Goal: Task Accomplishment & Management: Manage account settings

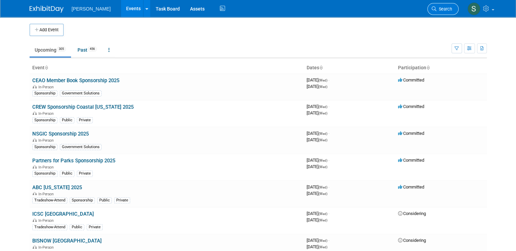
click at [447, 11] on span "Search" at bounding box center [444, 8] width 16 height 5
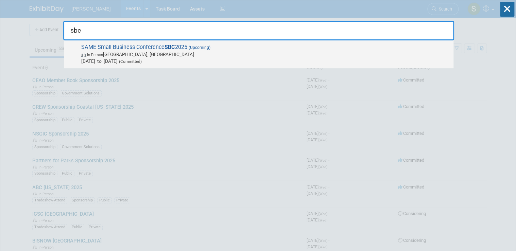
type input "sbc"
click at [171, 51] on span "In-Person Phoenix, AZ" at bounding box center [265, 54] width 369 height 7
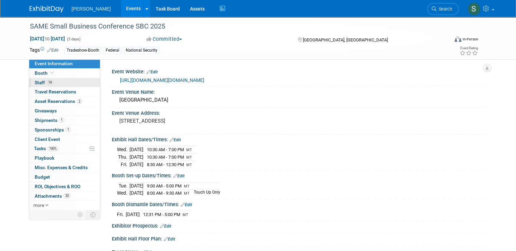
click at [72, 83] on link "14 Staff 14" at bounding box center [64, 82] width 71 height 9
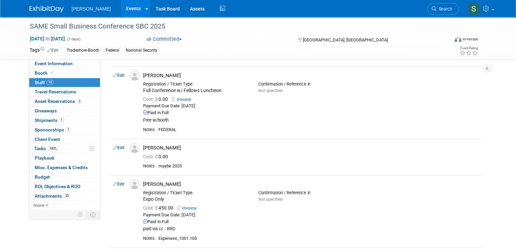
scroll to position [685, 0]
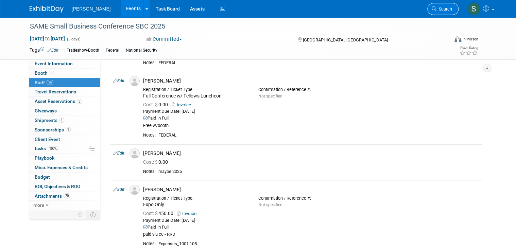
click at [455, 4] on link "Search" at bounding box center [442, 9] width 31 height 12
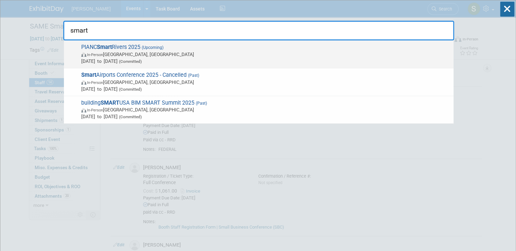
type input "smart"
click at [159, 54] on span "In-Person Memphis, TN" at bounding box center [265, 54] width 369 height 7
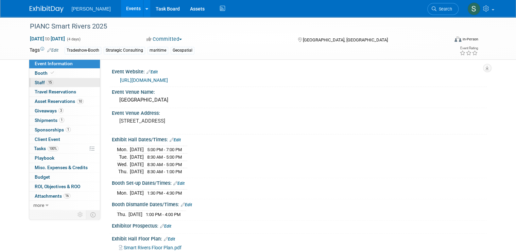
click at [62, 81] on link "15 Staff 15" at bounding box center [64, 82] width 71 height 9
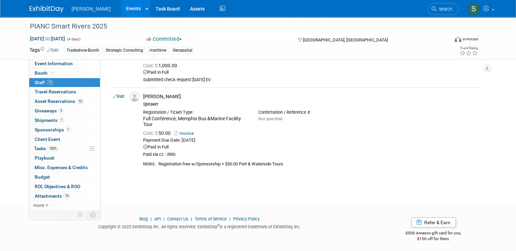
scroll to position [866, 0]
click at [48, 196] on span "Attachments 16" at bounding box center [53, 195] width 36 height 5
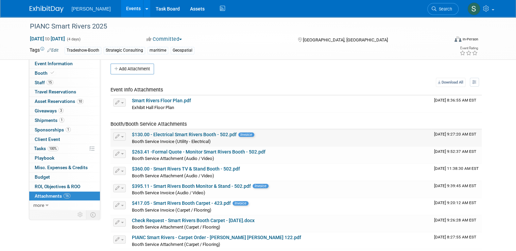
scroll to position [0, 0]
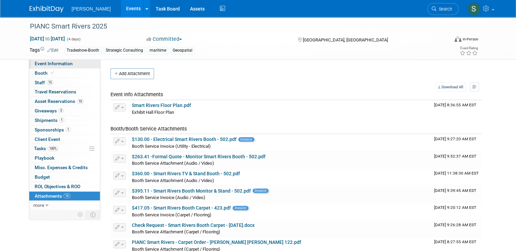
click at [63, 64] on span "Event Information" at bounding box center [54, 63] width 38 height 5
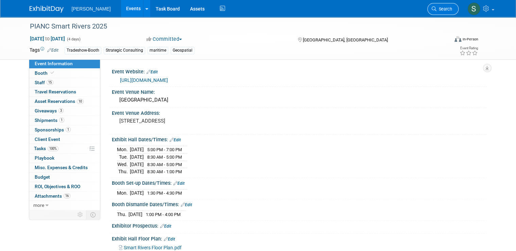
click at [458, 7] on link "Search" at bounding box center [442, 9] width 31 height 12
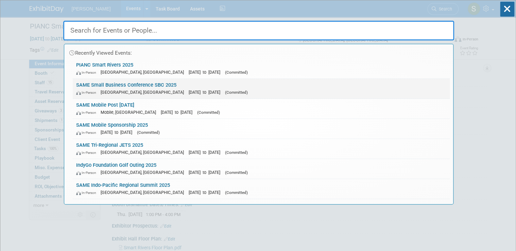
click at [125, 90] on span "[GEOGRAPHIC_DATA], [GEOGRAPHIC_DATA]" at bounding box center [144, 92] width 87 height 5
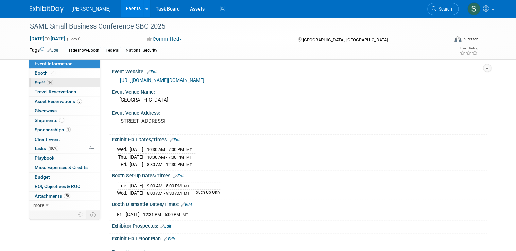
click at [58, 86] on link "14 Staff 14" at bounding box center [64, 82] width 71 height 9
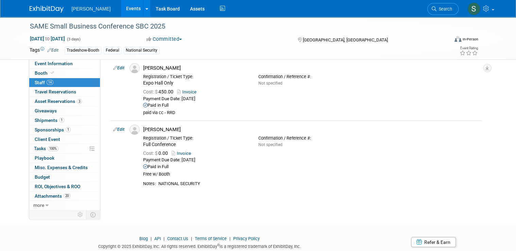
scroll to position [900, 0]
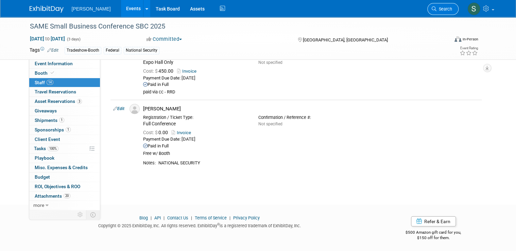
click at [442, 11] on span "Search" at bounding box center [444, 8] width 16 height 5
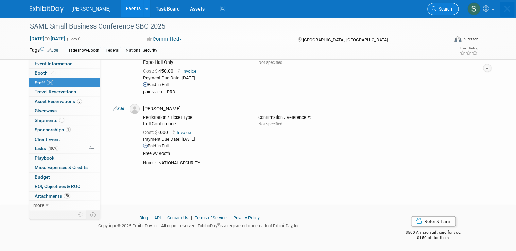
scroll to position [0, 0]
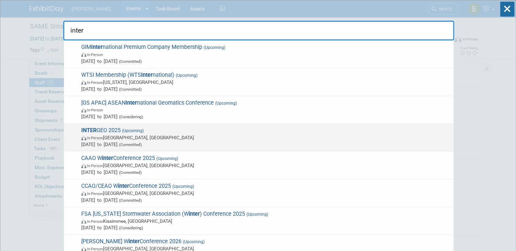
type input "inter"
click at [121, 131] on span "(Upcoming)" at bounding box center [132, 130] width 23 height 5
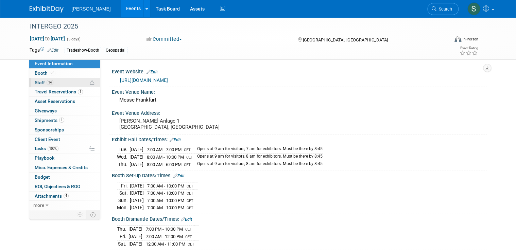
click at [55, 80] on link "14 Staff 14" at bounding box center [64, 82] width 71 height 9
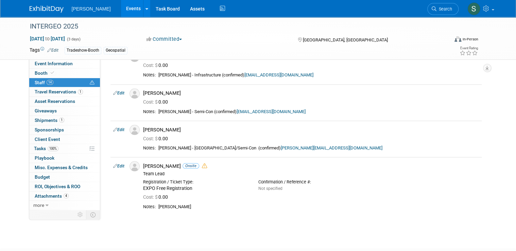
scroll to position [545, 0]
click at [447, 8] on span "Search" at bounding box center [444, 8] width 16 height 5
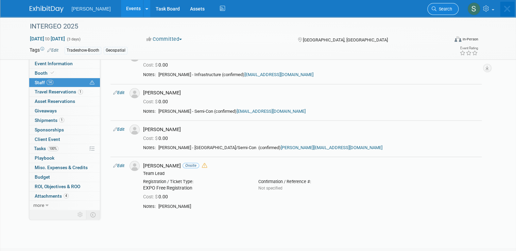
scroll to position [0, 0]
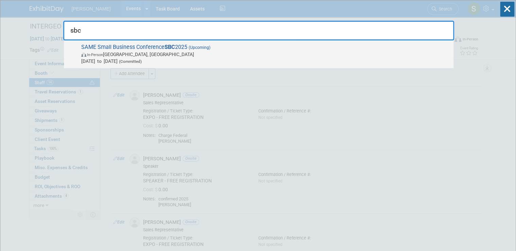
type input "sbc"
click at [161, 46] on span "SAME Small Business Conference SBC 2025 (Upcoming) In-Person [GEOGRAPHIC_DATA],…" at bounding box center [264, 54] width 371 height 21
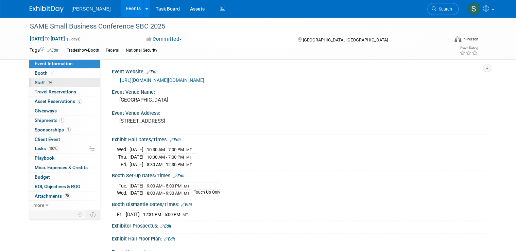
click at [60, 80] on link "14 Staff 14" at bounding box center [64, 82] width 71 height 9
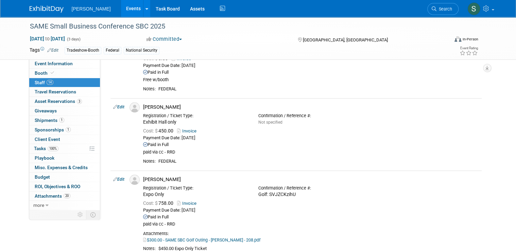
scroll to position [283, 0]
click at [118, 106] on link "Edit" at bounding box center [118, 106] width 11 height 5
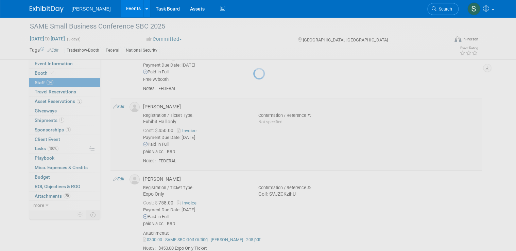
select select "5a6689ec-c3ee-4ccb-b6de-aeb087ec8005"
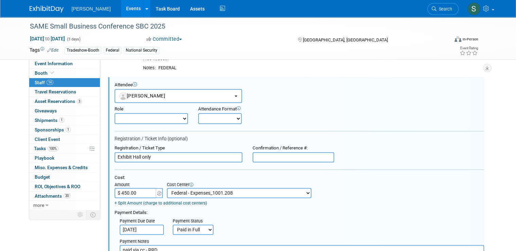
scroll to position [0, 0]
click at [157, 119] on select "Demonstrator Host Planner Presenter Sales Representative Set-up/Dismantle Crew …" at bounding box center [150, 118] width 73 height 11
select select "5"
click at [114, 113] on select "Demonstrator Host Planner Presenter Sales Representative Set-up/Dismantle Crew …" at bounding box center [150, 118] width 73 height 11
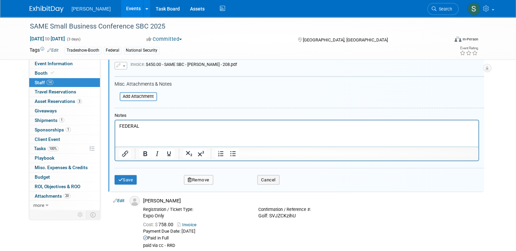
scroll to position [507, 0]
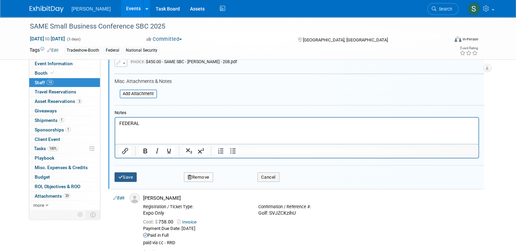
click at [132, 174] on button "Save" at bounding box center [125, 177] width 22 height 10
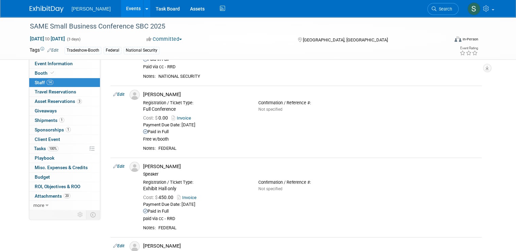
scroll to position [223, 0]
click at [113, 167] on link "Edit" at bounding box center [118, 166] width 11 height 5
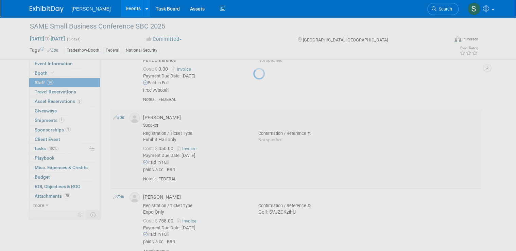
select select "5a6689ec-c3ee-4ccb-b6de-aeb087ec8005"
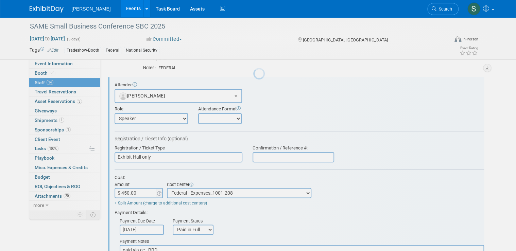
scroll to position [0, 0]
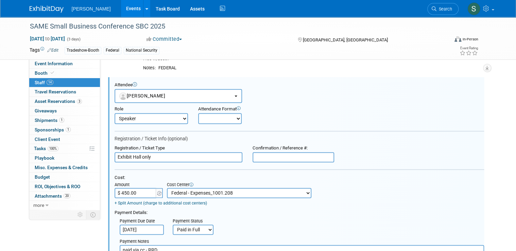
click at [60, 82] on link "14 Staff 14" at bounding box center [64, 82] width 71 height 9
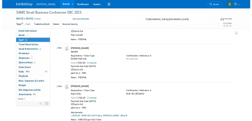
scroll to position [289, 0]
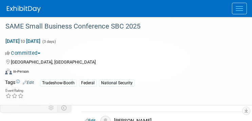
drag, startPoint x: 156, startPoint y: 87, endPoint x: 201, endPoint y: 54, distance: 55.7
click at [156, 87] on div "Tags Edit Tradeshow-Booth Federal National Security" at bounding box center [122, 83] width 234 height 10
